Goal: Transaction & Acquisition: Subscribe to service/newsletter

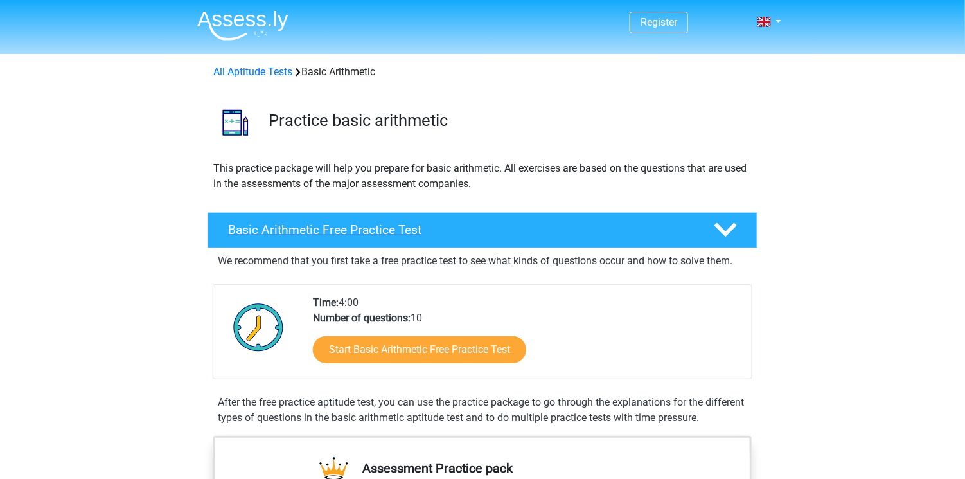
click at [360, 226] on h4 "Basic Arithmetic Free Practice Test" at bounding box center [460, 229] width 465 height 15
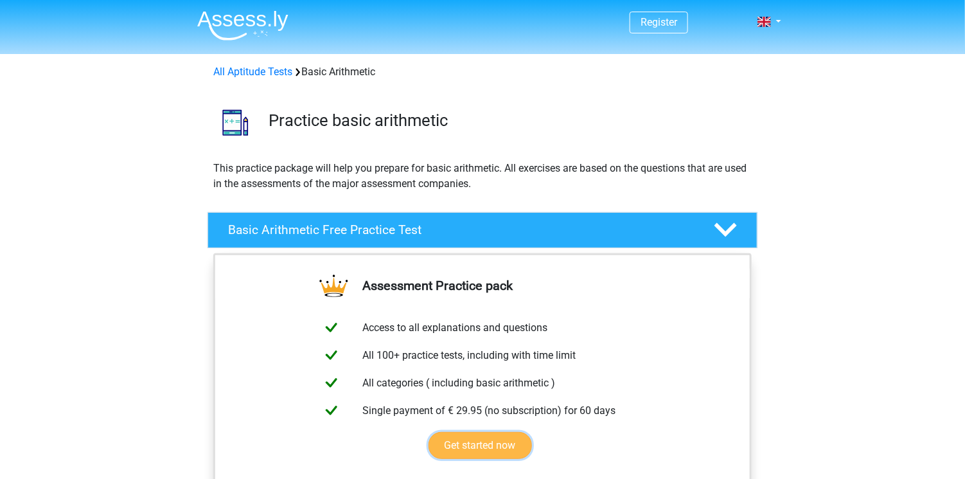
click at [453, 432] on link "Get started now" at bounding box center [480, 445] width 103 height 27
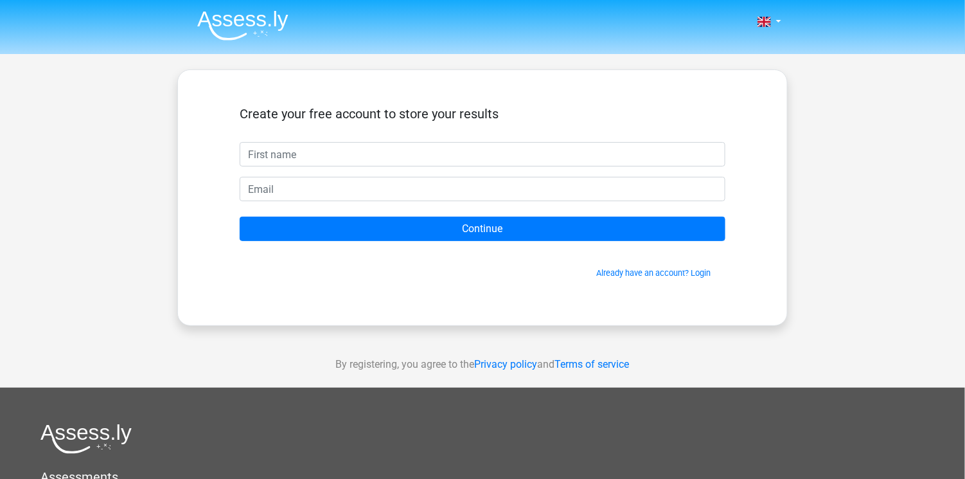
click at [307, 159] on input "text" at bounding box center [483, 154] width 486 height 24
type input "aa"
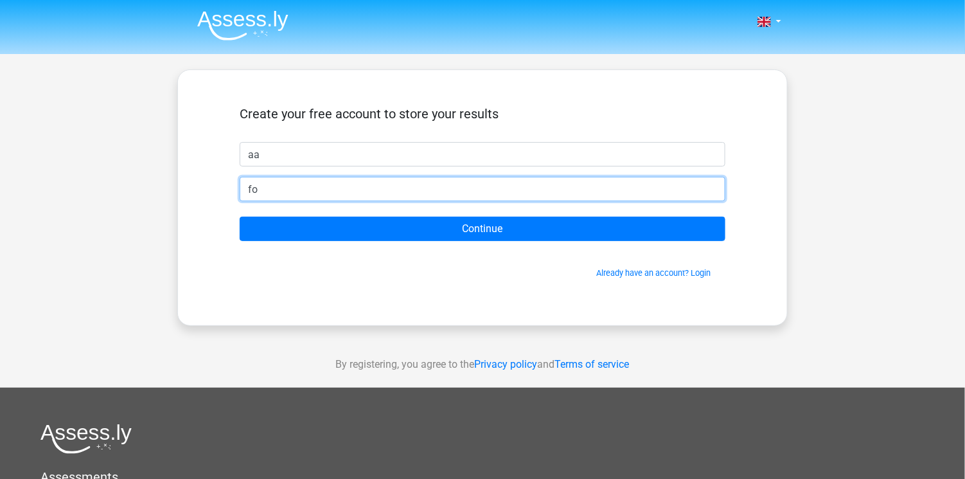
type input "f"
click at [270, 179] on input "f" at bounding box center [483, 189] width 486 height 24
click at [260, 184] on input "f" at bounding box center [483, 189] width 486 height 24
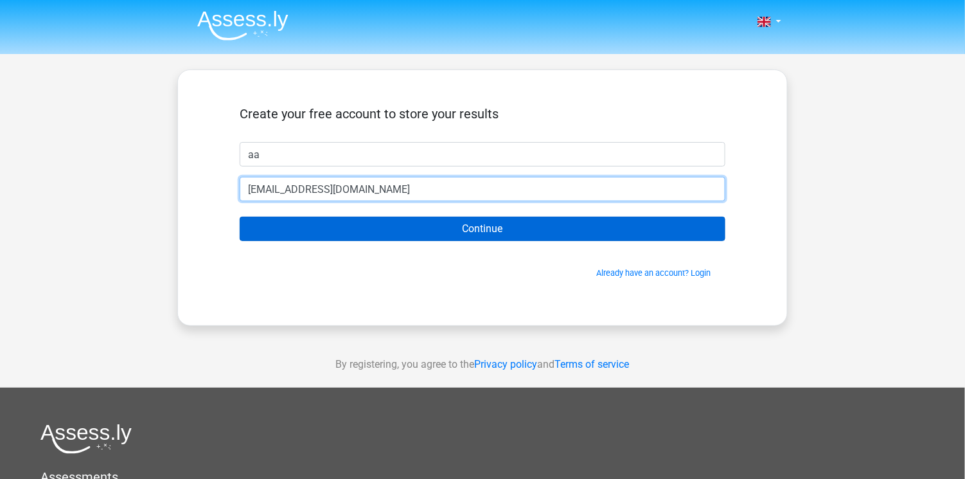
type input "[EMAIL_ADDRESS][DOMAIN_NAME]"
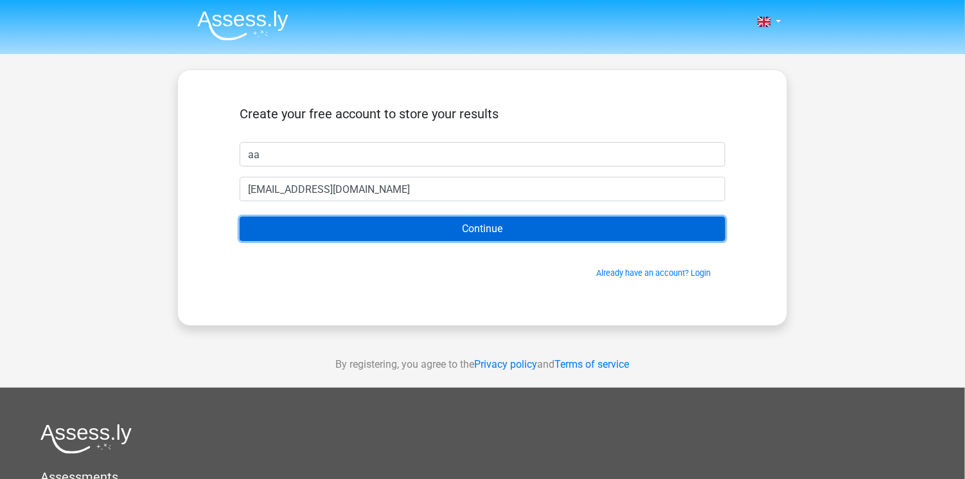
click at [471, 222] on input "Continue" at bounding box center [483, 229] width 486 height 24
